Goal: Information Seeking & Learning: Learn about a topic

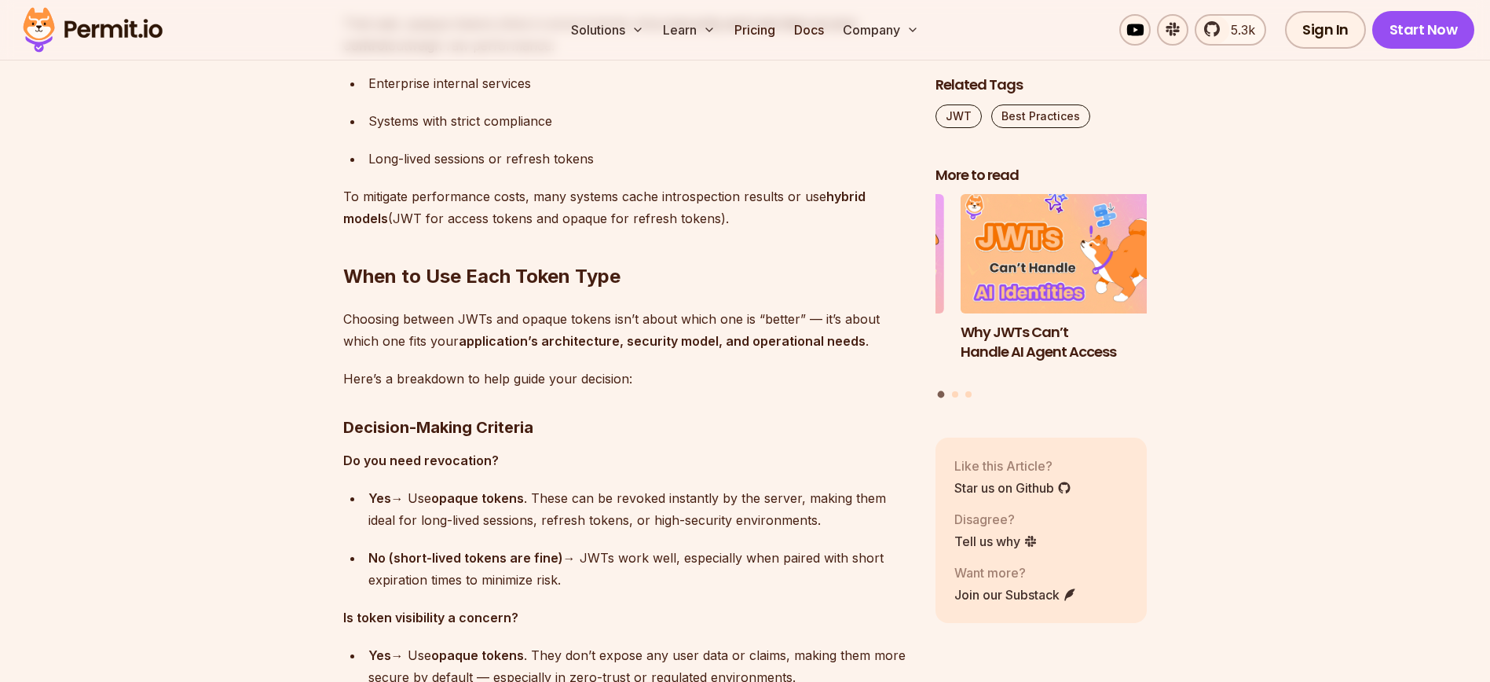
scroll to position [9563, 0]
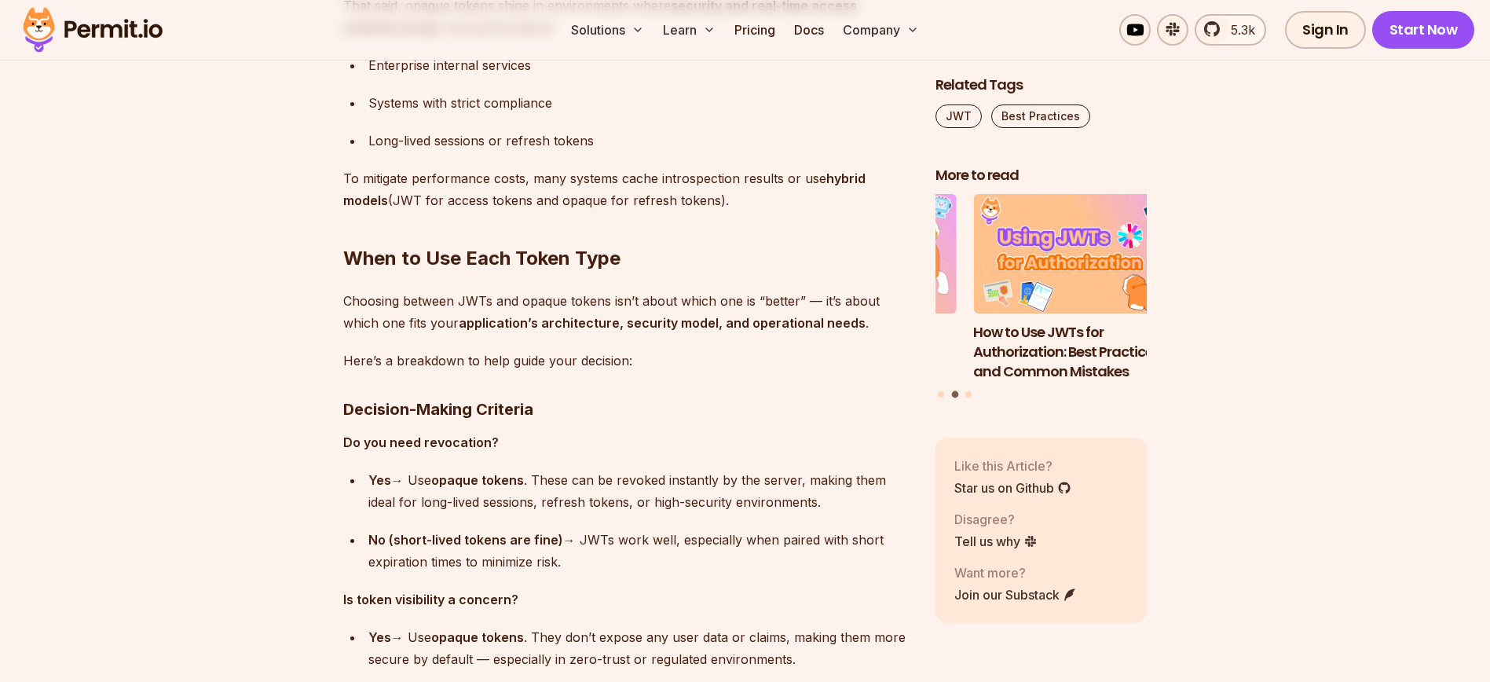
click at [629, 469] on div "Yes → Use opaque tokens . These can be revoked instantly by the server, making …" at bounding box center [639, 491] width 542 height 44
click at [559, 478] on div "Yes → Use opaque tokens . These can be revoked instantly by the server, making …" at bounding box center [639, 491] width 542 height 44
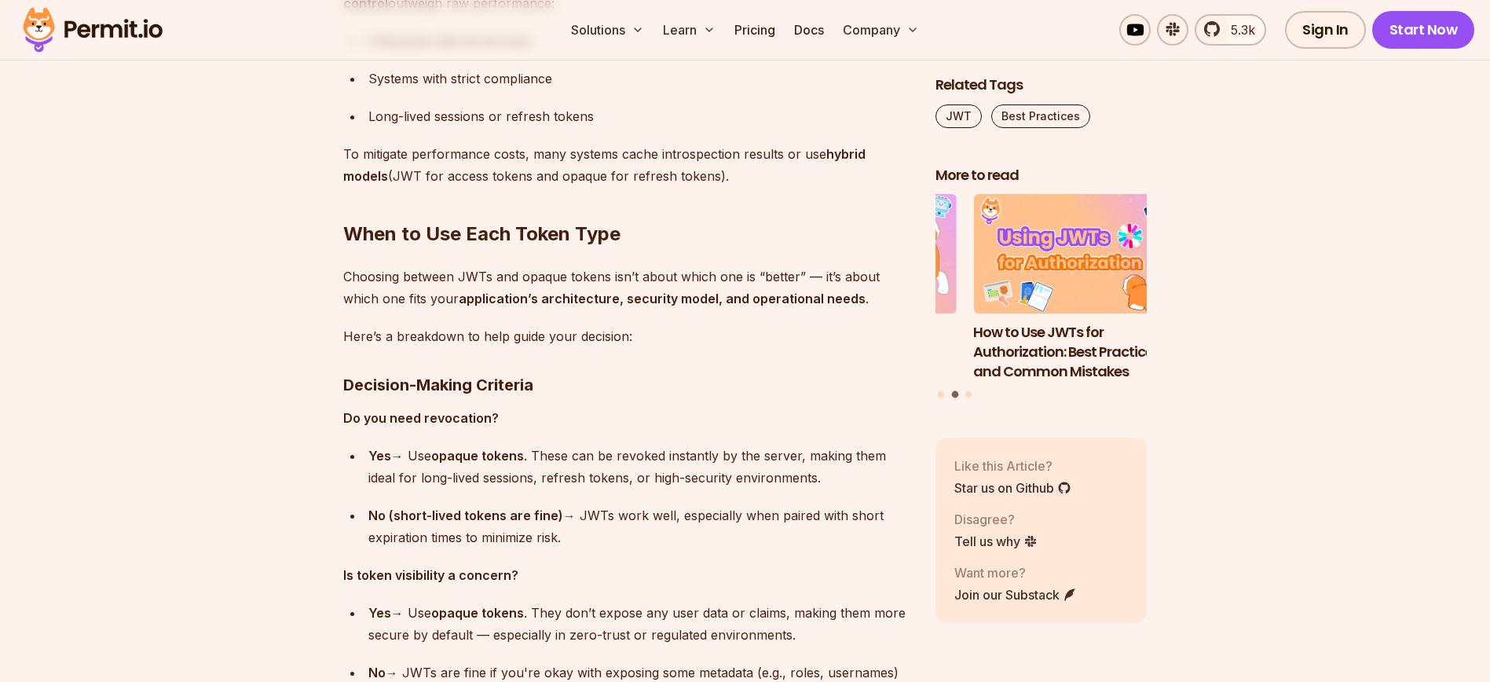
scroll to position [9588, 0]
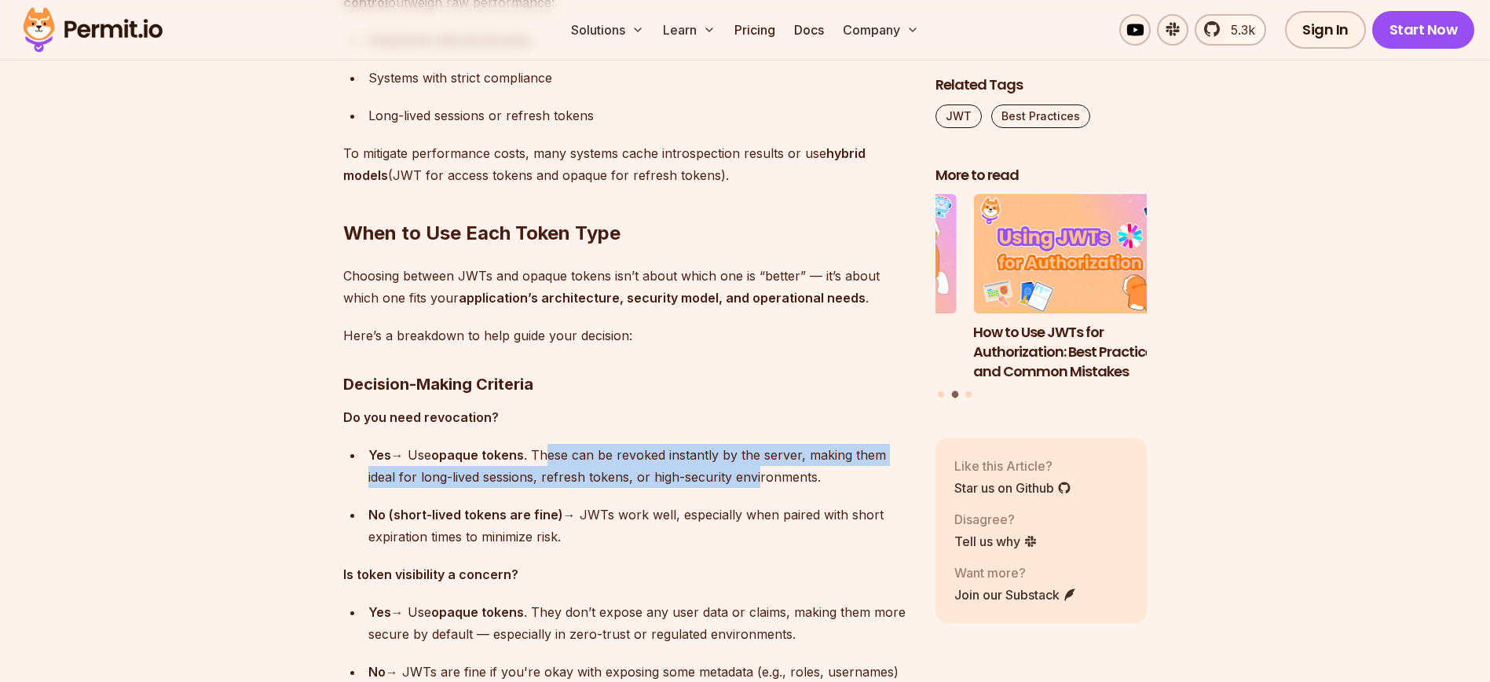
drag, startPoint x: 552, startPoint y: 456, endPoint x: 758, endPoint y: 470, distance: 206.3
click at [758, 470] on div "Yes → Use opaque tokens . These can be revoked instantly by the server, making …" at bounding box center [639, 466] width 542 height 44
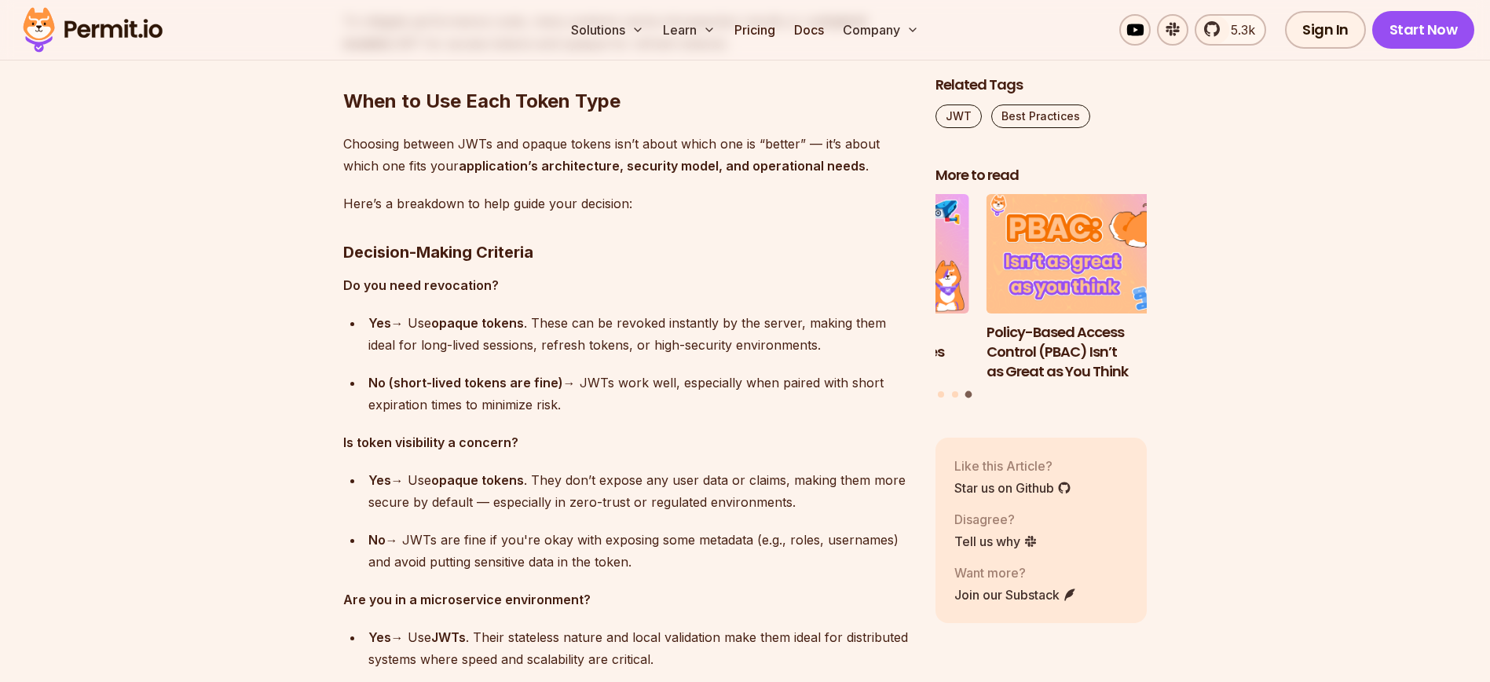
click at [599, 405] on div "No (short-lived tokens are fine) → JWTs work well, especially when paired with …" at bounding box center [639, 394] width 542 height 44
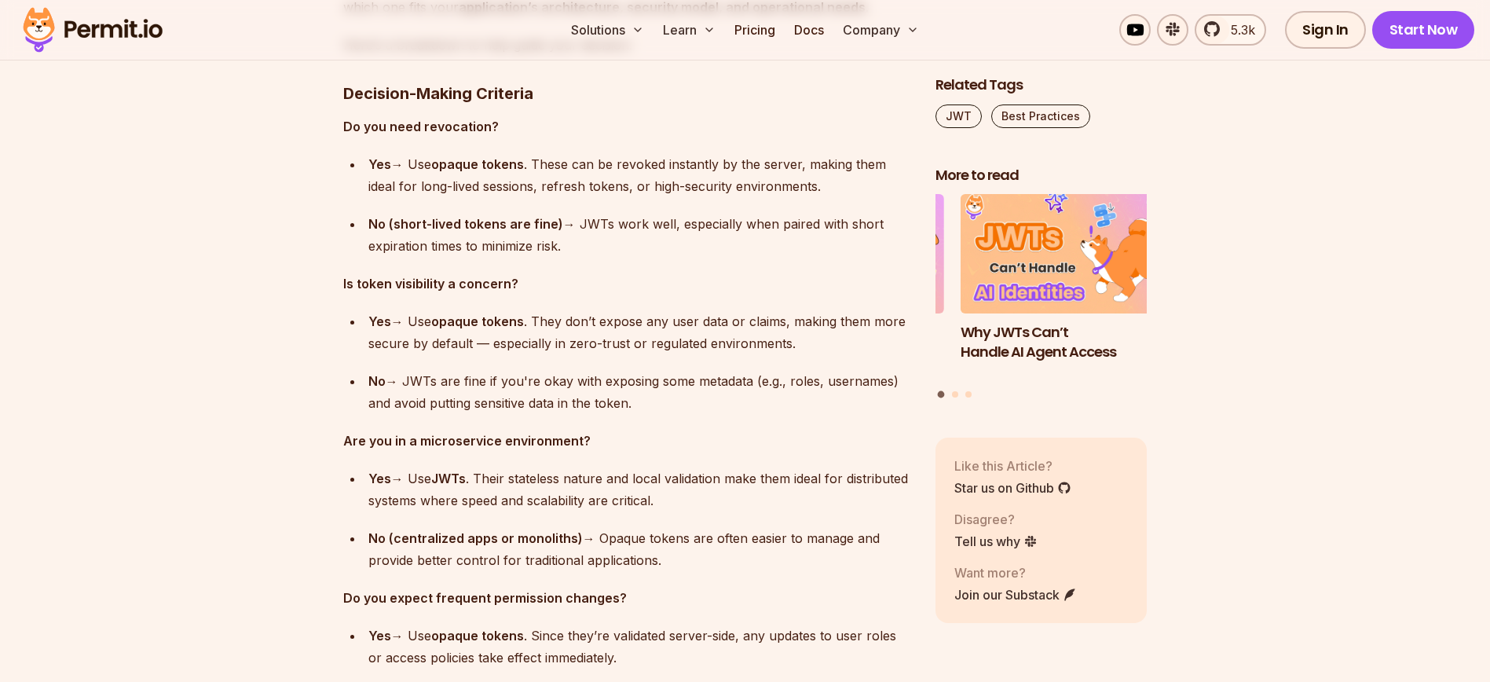
scroll to position [9909, 0]
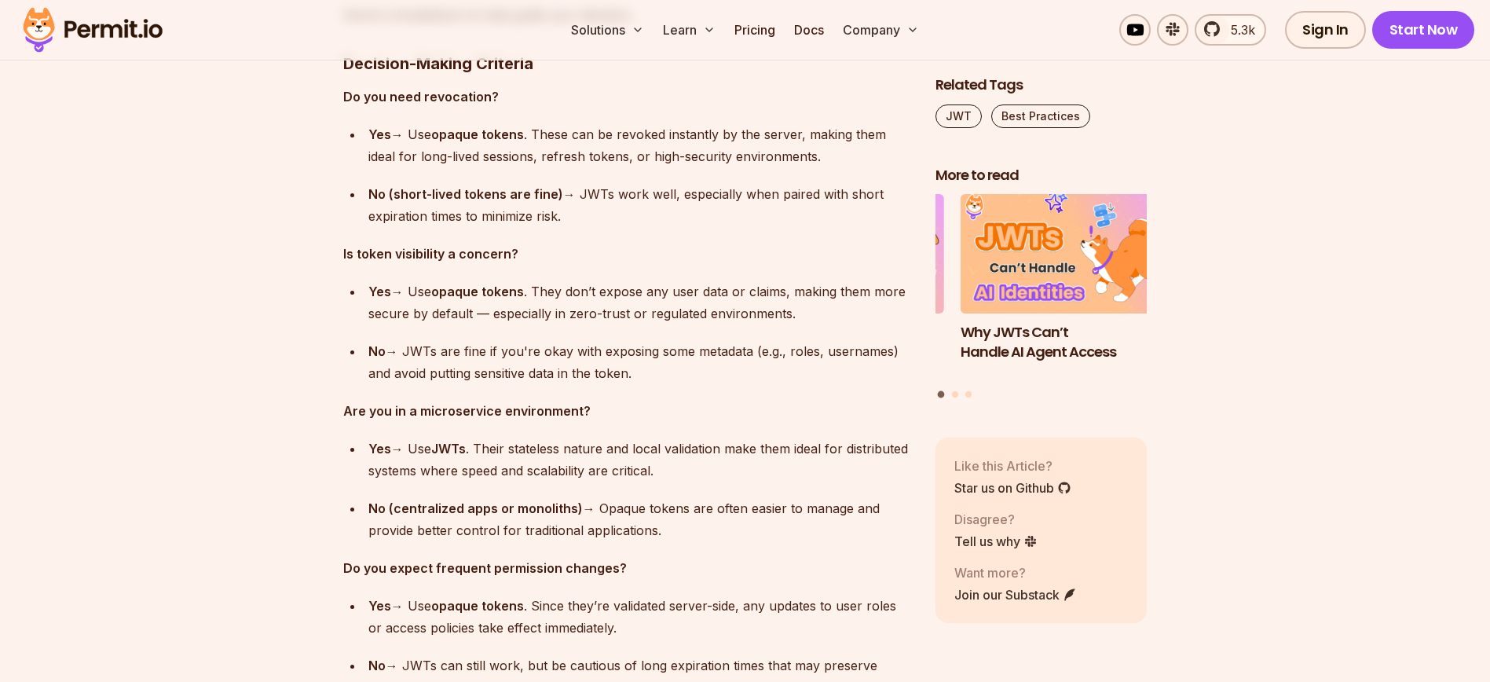
drag, startPoint x: 649, startPoint y: 374, endPoint x: 646, endPoint y: 353, distance: 21.3
click at [646, 353] on div "No → JWTs are fine if you're okay with exposing some metadata (e.g., roles, use…" at bounding box center [639, 362] width 542 height 44
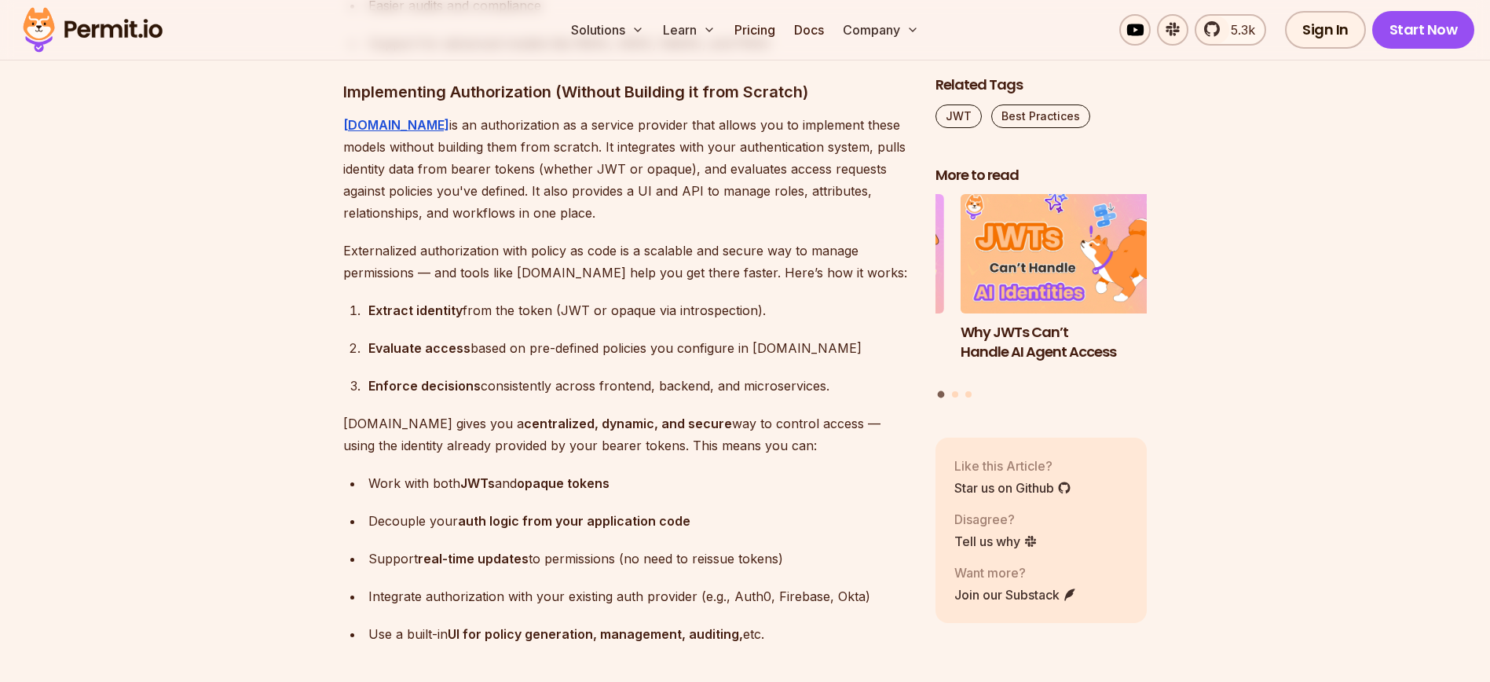
scroll to position [12545, 0]
